Goal: Book appointment/travel/reservation

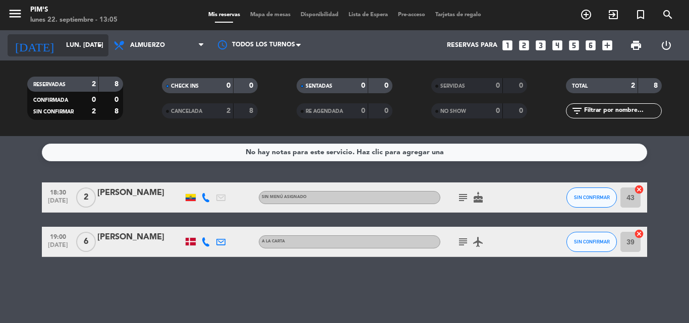
click at [103, 43] on icon "arrow_drop_down" at bounding box center [100, 45] width 12 height 12
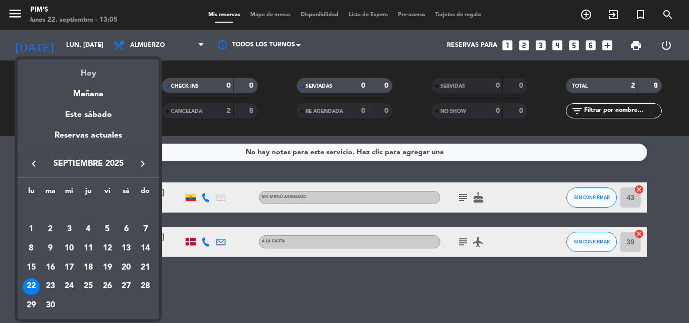
click at [76, 63] on div "Hoy" at bounding box center [88, 70] width 141 height 21
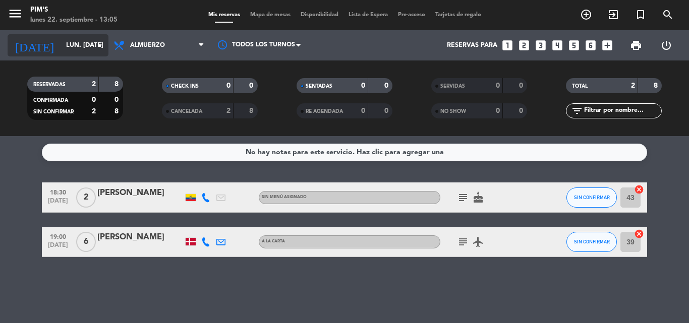
click at [100, 44] on icon "arrow_drop_down" at bounding box center [100, 45] width 12 height 12
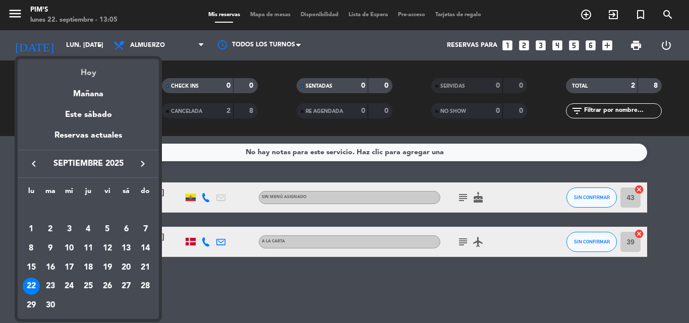
click at [89, 73] on div "Hoy" at bounding box center [88, 69] width 141 height 21
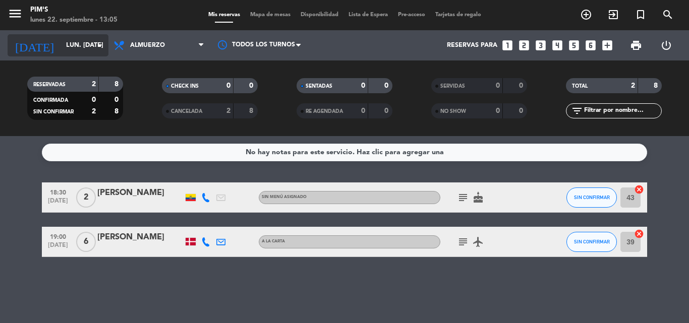
click at [91, 45] on input "lun. [DATE]" at bounding box center [103, 45] width 85 height 17
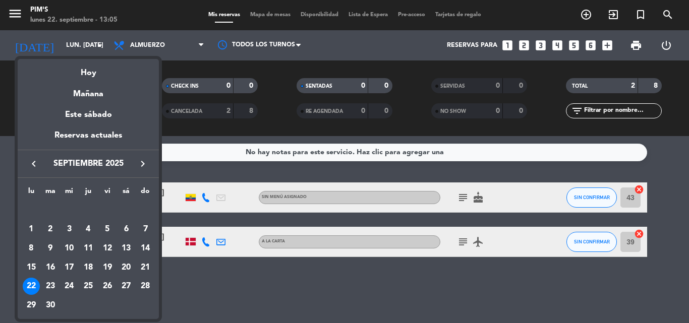
click at [90, 90] on div "Mañana" at bounding box center [88, 90] width 141 height 21
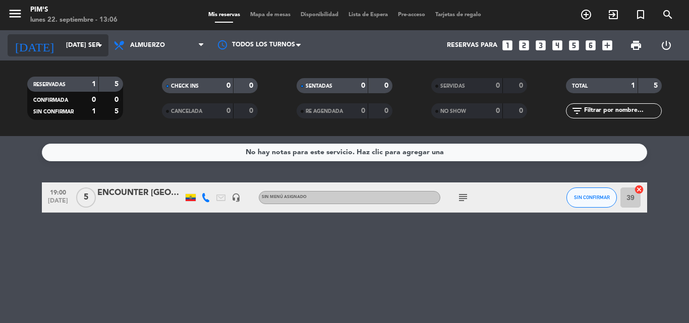
click at [97, 44] on icon "arrow_drop_down" at bounding box center [100, 45] width 12 height 12
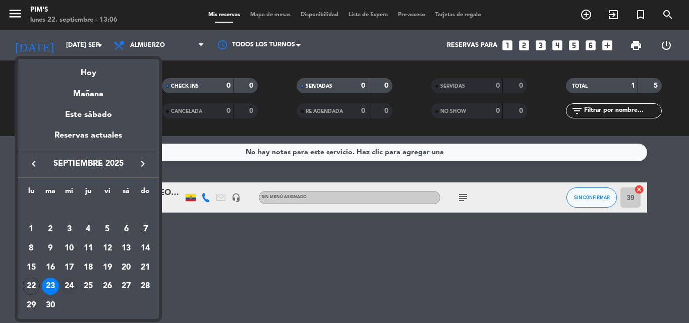
click at [66, 279] on div "24" at bounding box center [69, 286] width 17 height 17
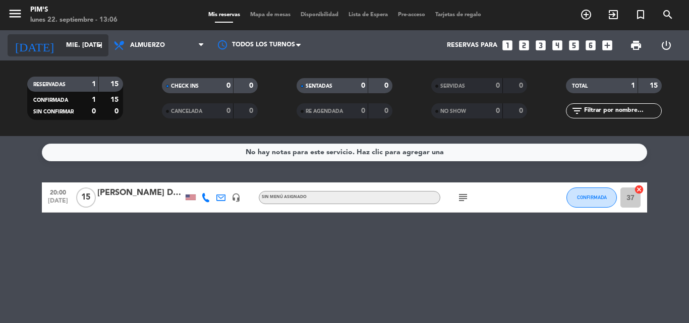
click at [97, 43] on icon "arrow_drop_down" at bounding box center [100, 45] width 12 height 12
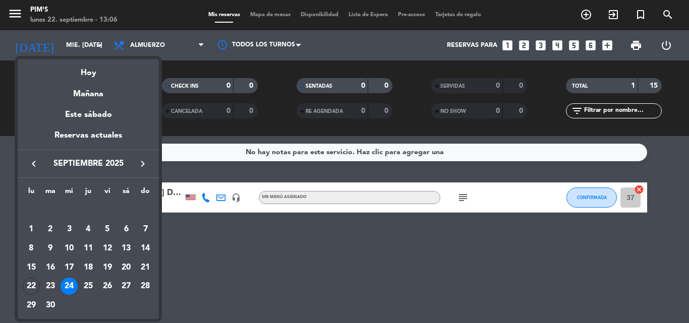
click at [67, 281] on div "24" at bounding box center [69, 286] width 17 height 17
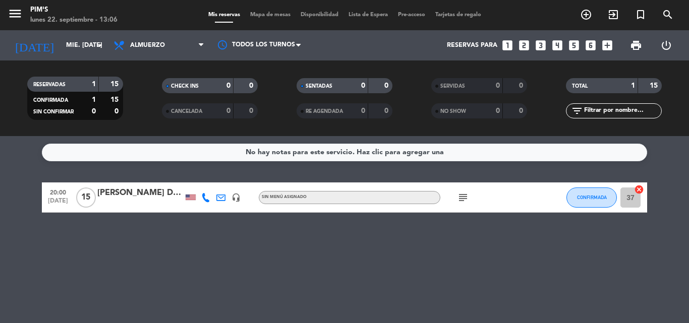
click at [218, 269] on div "No hay notas para este servicio. Haz clic para agregar una 20:00 [DATE] [PERSON…" at bounding box center [344, 229] width 689 height 187
click at [99, 41] on icon "arrow_drop_down" at bounding box center [100, 45] width 12 height 12
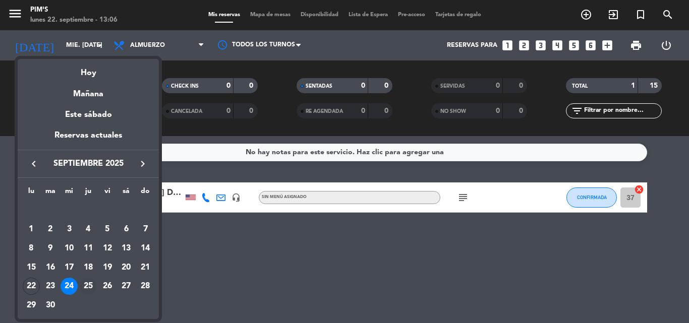
click at [87, 285] on div "25" at bounding box center [88, 286] width 17 height 17
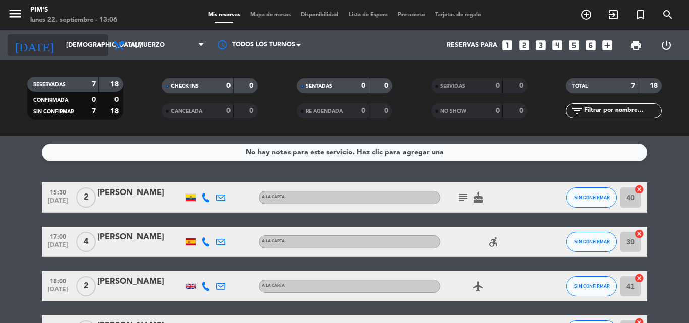
click at [97, 47] on icon "arrow_drop_down" at bounding box center [100, 45] width 12 height 12
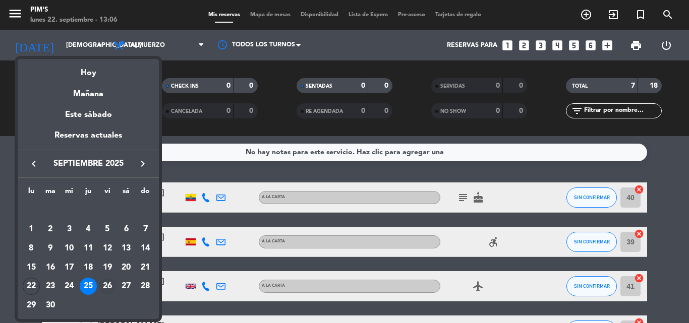
click at [107, 284] on div "26" at bounding box center [107, 286] width 17 height 17
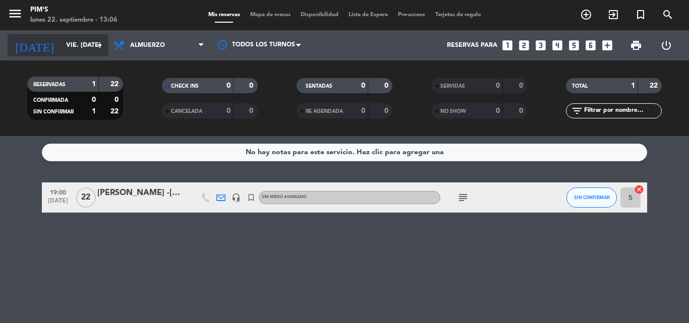
click at [97, 44] on icon "arrow_drop_down" at bounding box center [100, 45] width 12 height 12
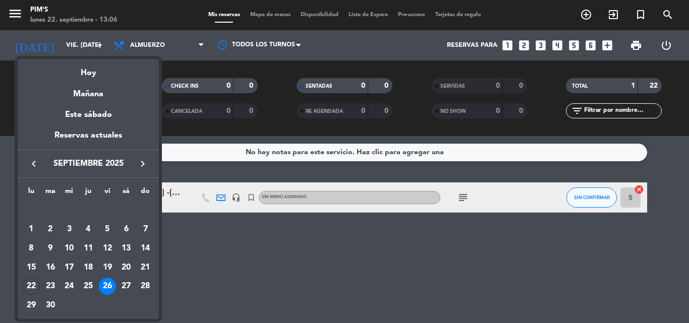
click at [127, 281] on div "27" at bounding box center [126, 286] width 17 height 17
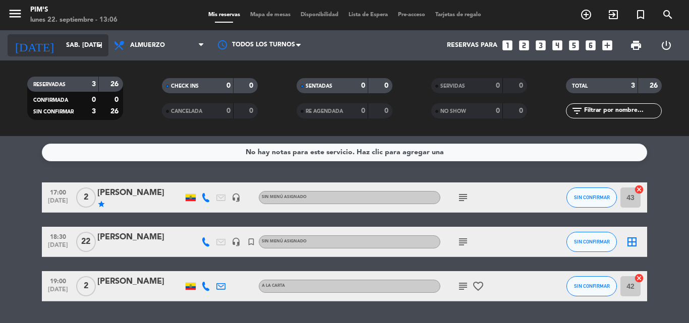
click at [88, 41] on input "sáb. [DATE]" at bounding box center [103, 45] width 85 height 17
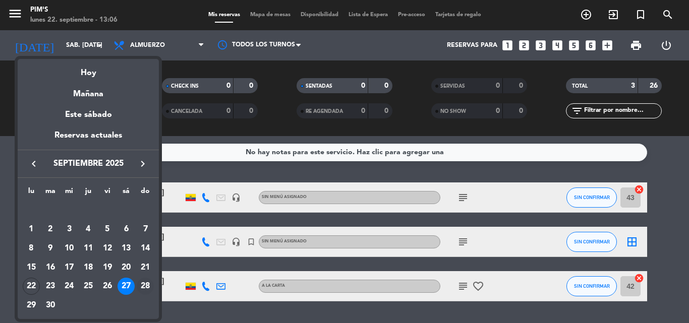
click at [141, 284] on div "28" at bounding box center [145, 286] width 17 height 17
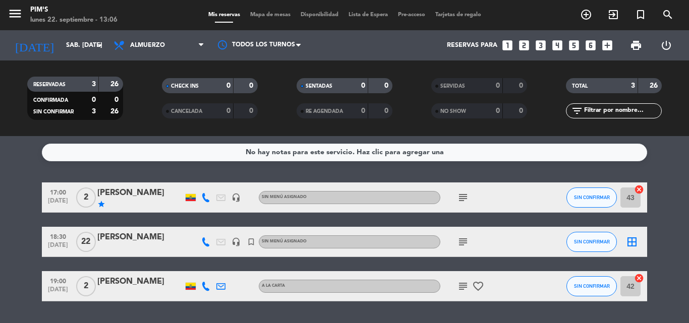
type input "dom. [DATE]"
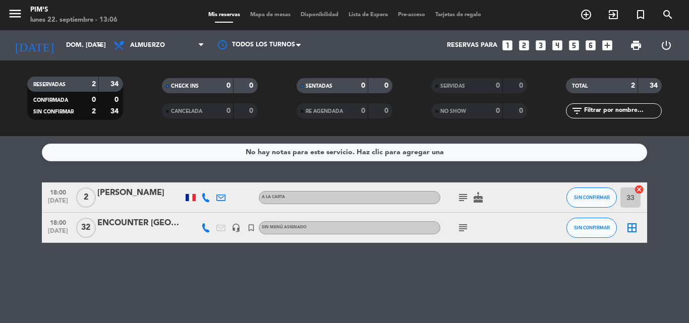
click at [129, 219] on div "ENCOUNTER [GEOGRAPHIC_DATA]" at bounding box center [140, 223] width 86 height 13
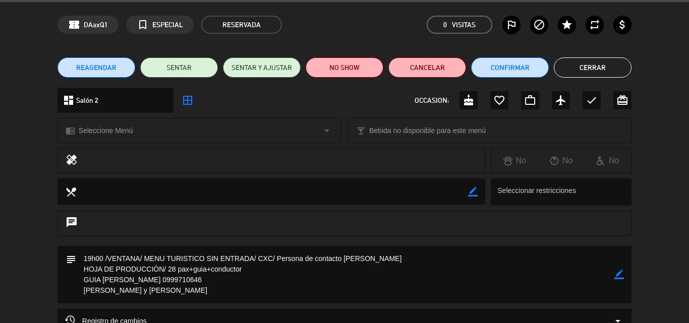
scroll to position [50, 0]
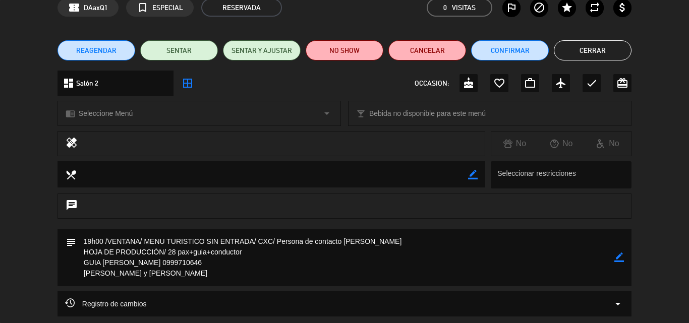
click at [608, 46] on button "Cerrar" at bounding box center [593, 50] width 78 height 20
